Goal: Navigation & Orientation: Find specific page/section

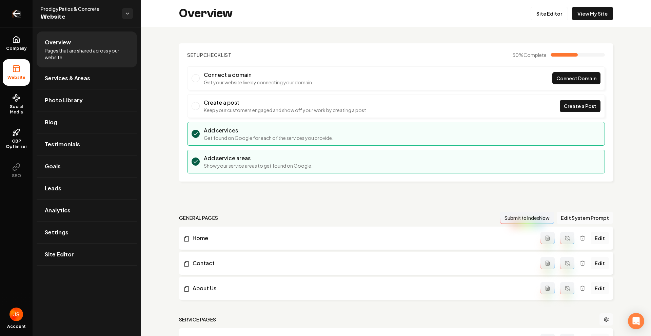
click at [19, 26] on link "Return to dashboard" at bounding box center [16, 13] width 33 height 27
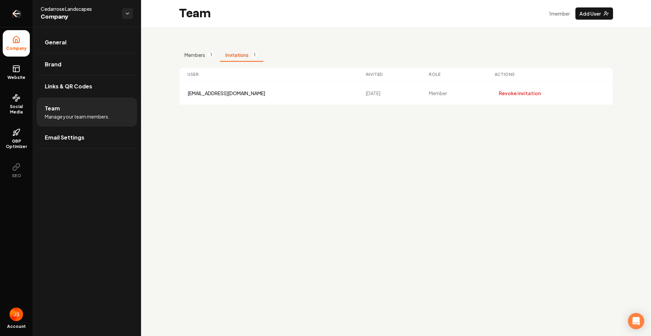
click at [12, 15] on icon "Return to dashboard" at bounding box center [16, 13] width 11 height 11
